Goal: Check status: Check status

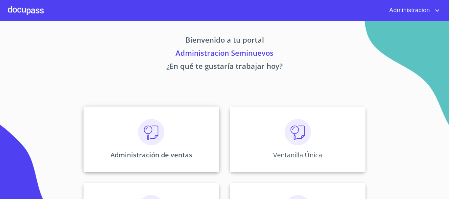
click at [128, 142] on div "Administración de ventas" at bounding box center [151, 140] width 136 height 66
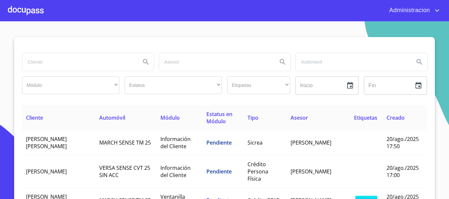
click at [65, 59] on input "search" at bounding box center [78, 62] width 113 height 18
type input "[PERSON_NAME]"
click at [144, 66] on button "Search" at bounding box center [146, 62] width 16 height 16
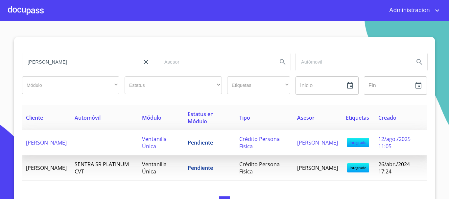
click at [56, 144] on td "[PERSON_NAME]" at bounding box center [46, 142] width 49 height 25
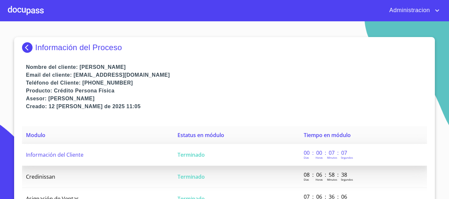
click at [101, 154] on td "Información del Cliente" at bounding box center [97, 155] width 151 height 22
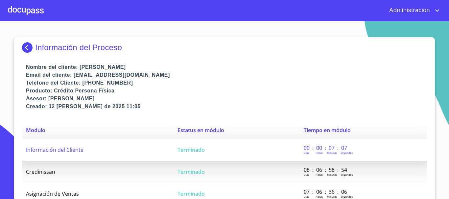
scroll to position [6, 0]
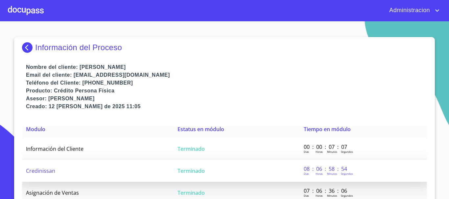
click at [59, 166] on td "Credinissan" at bounding box center [97, 171] width 151 height 22
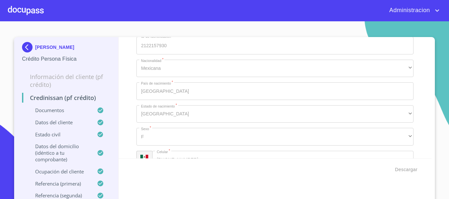
scroll to position [1700, 0]
